Goal: Check status: Check status

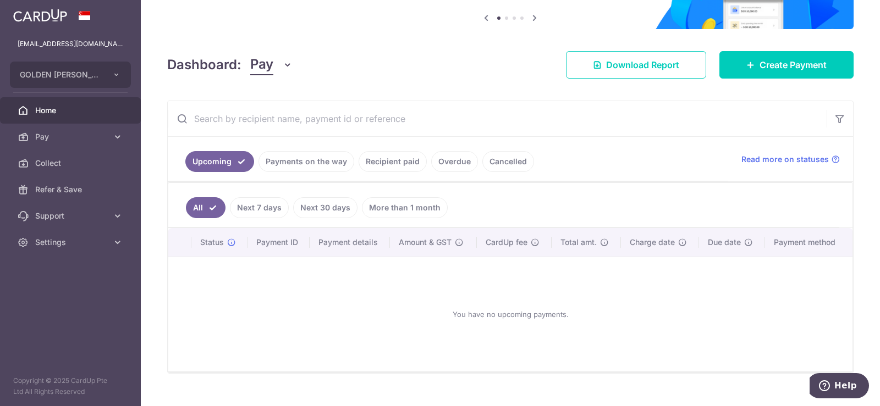
scroll to position [131, 0]
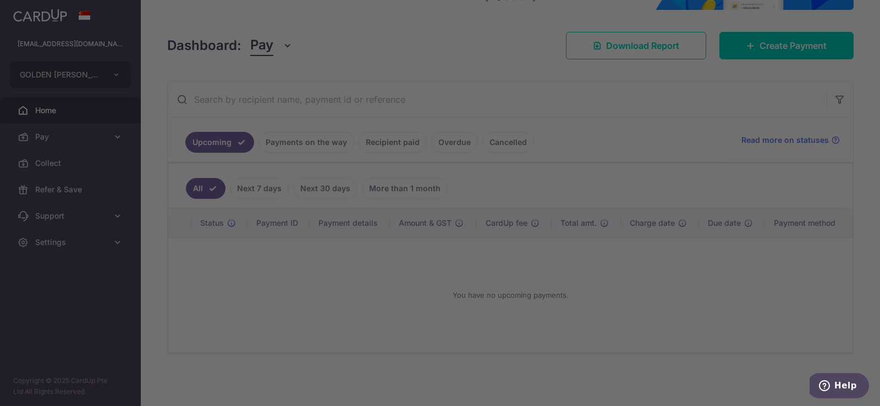
click at [309, 146] on div at bounding box center [444, 205] width 888 height 410
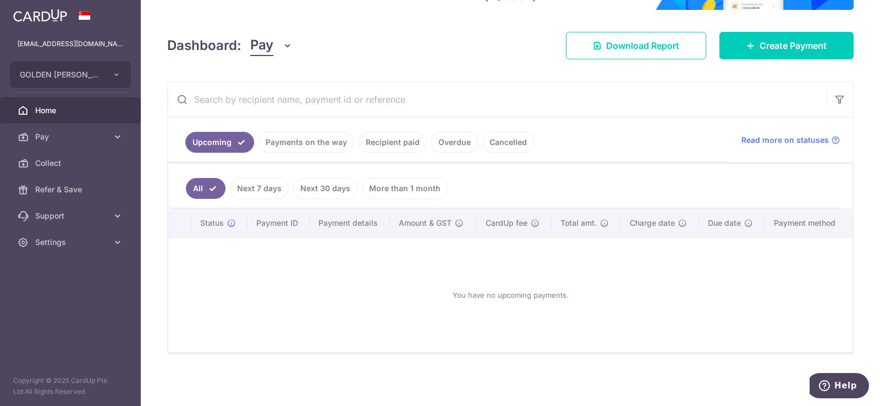
click at [300, 142] on link "Payments on the way" at bounding box center [306, 142] width 96 height 21
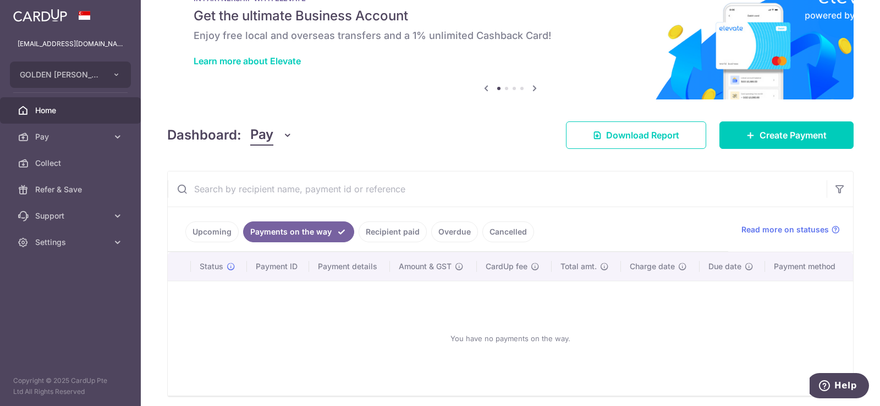
scroll to position [84, 0]
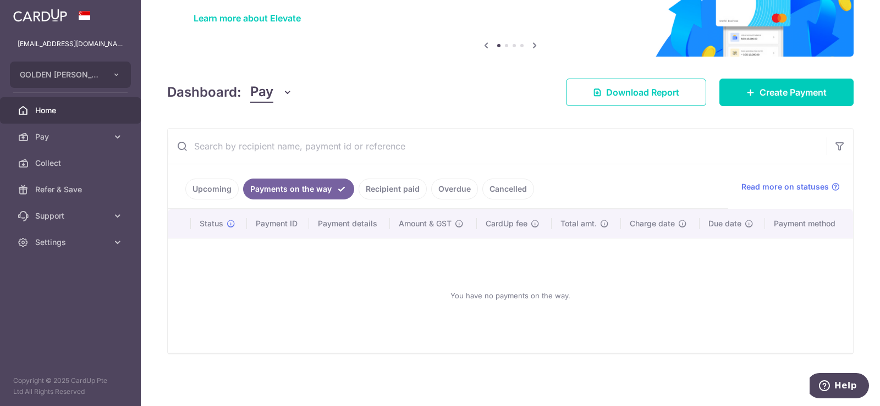
click at [215, 193] on link "Upcoming" at bounding box center [211, 189] width 53 height 21
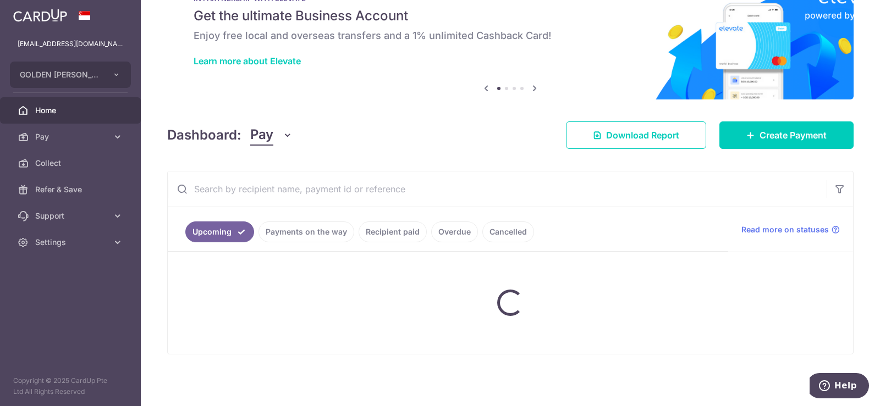
scroll to position [131, 0]
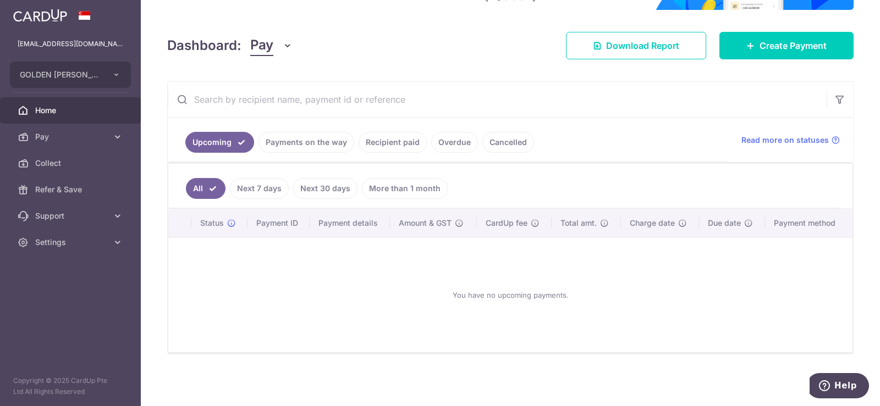
click at [314, 141] on link "Payments on the way" at bounding box center [306, 142] width 96 height 21
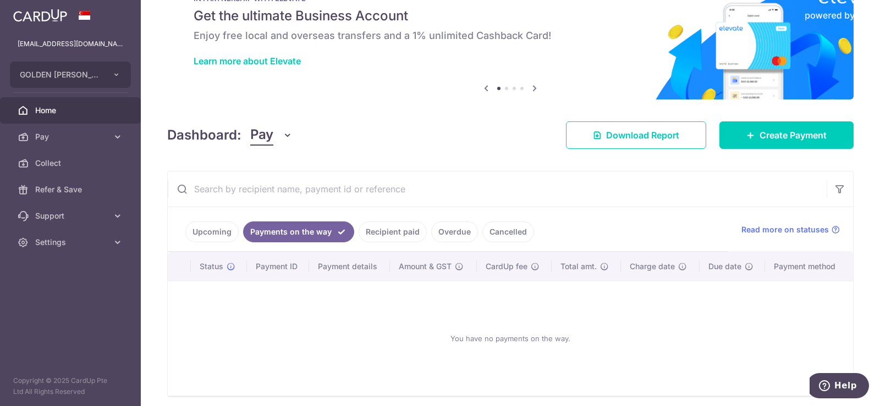
scroll to position [84, 0]
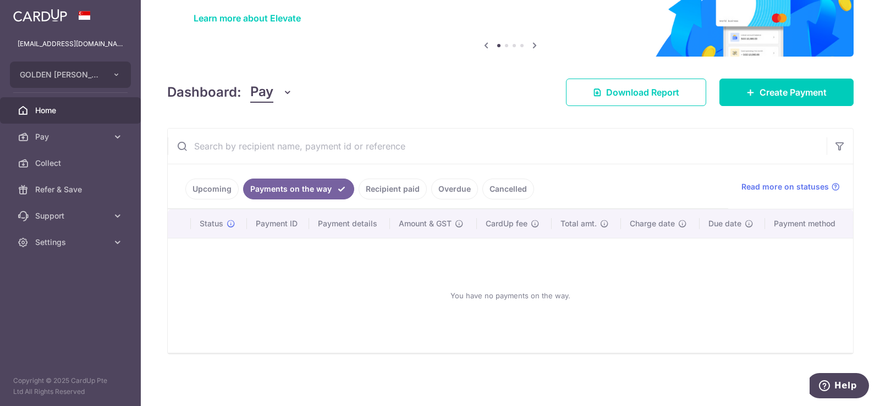
click at [515, 189] on link "Cancelled" at bounding box center [508, 189] width 52 height 21
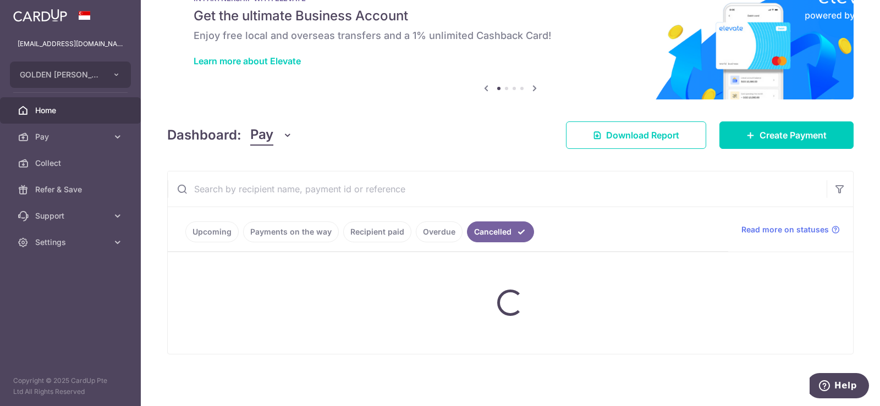
scroll to position [131, 0]
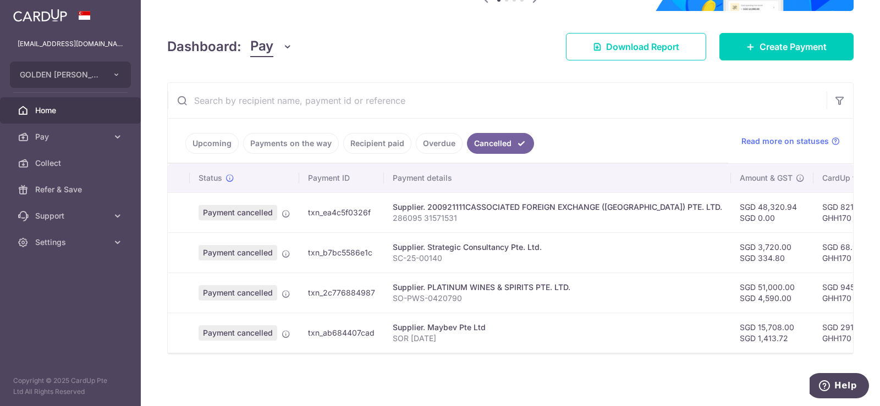
click at [437, 141] on link "Overdue" at bounding box center [439, 143] width 47 height 21
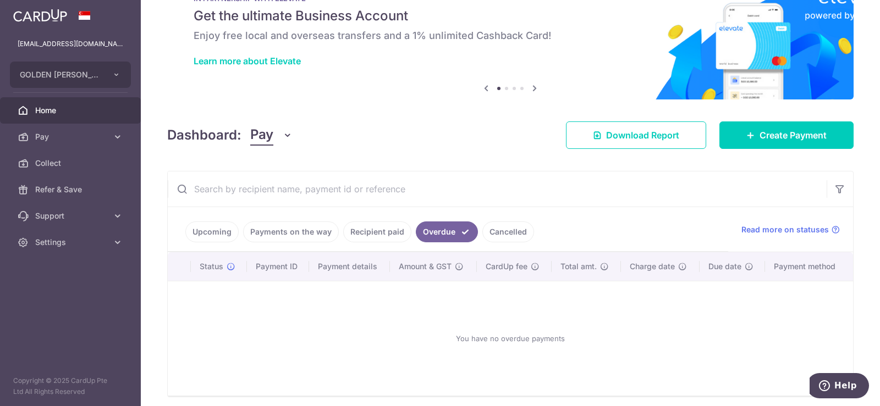
scroll to position [84, 0]
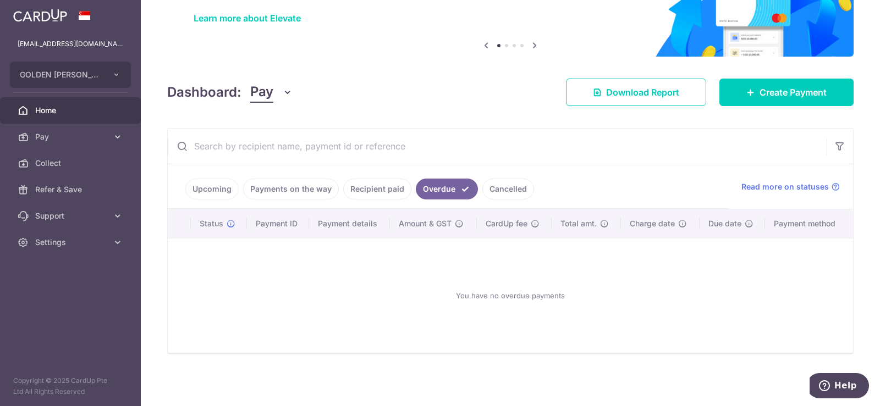
click at [372, 190] on link "Recipient paid" at bounding box center [377, 189] width 68 height 21
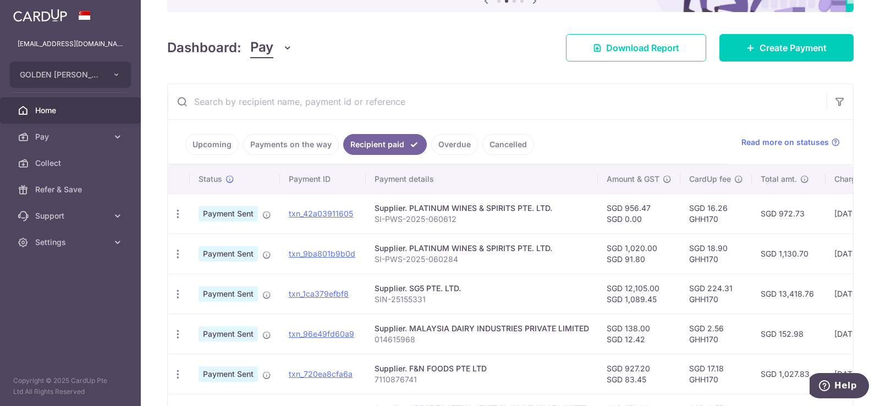
scroll to position [128, 0]
